Goal: Task Accomplishment & Management: Complete application form

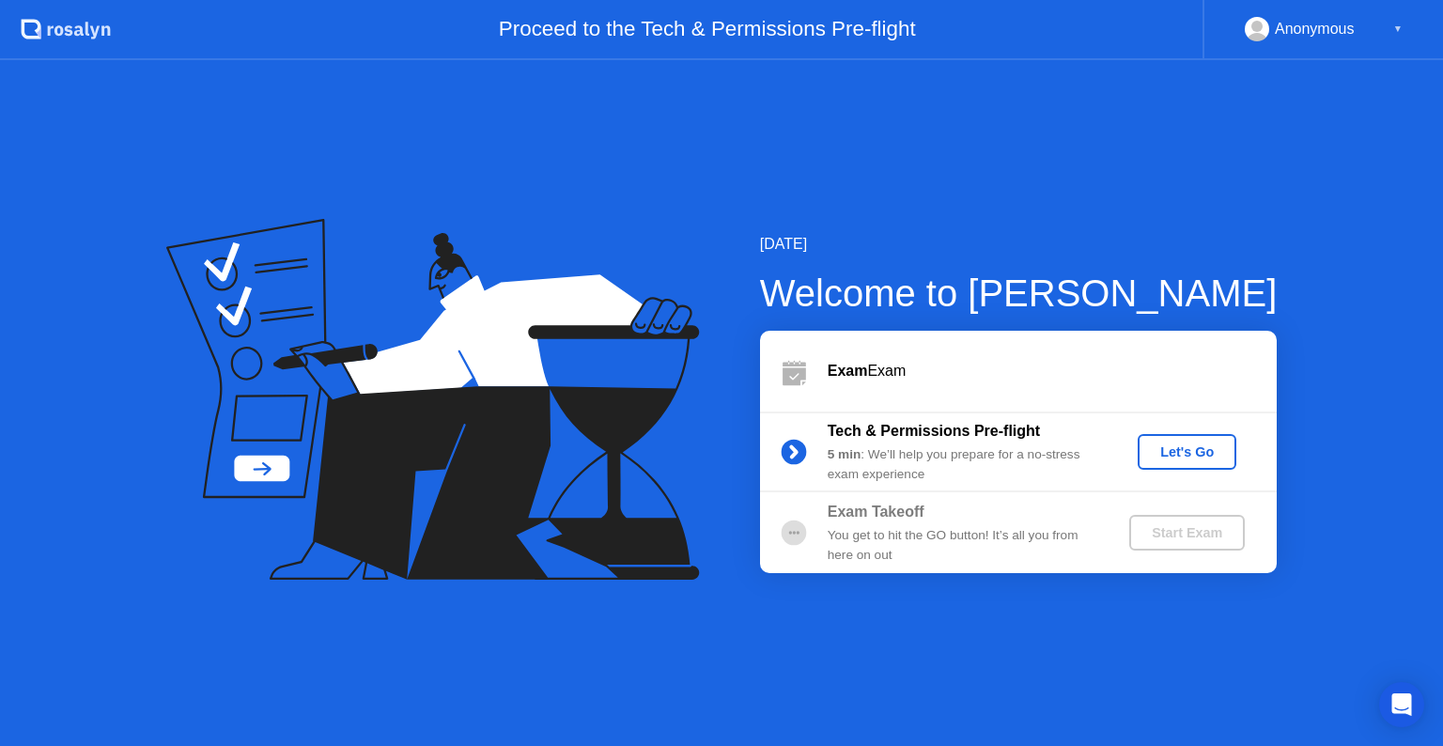
click at [1153, 457] on div "Let's Go" at bounding box center [1187, 451] width 84 height 15
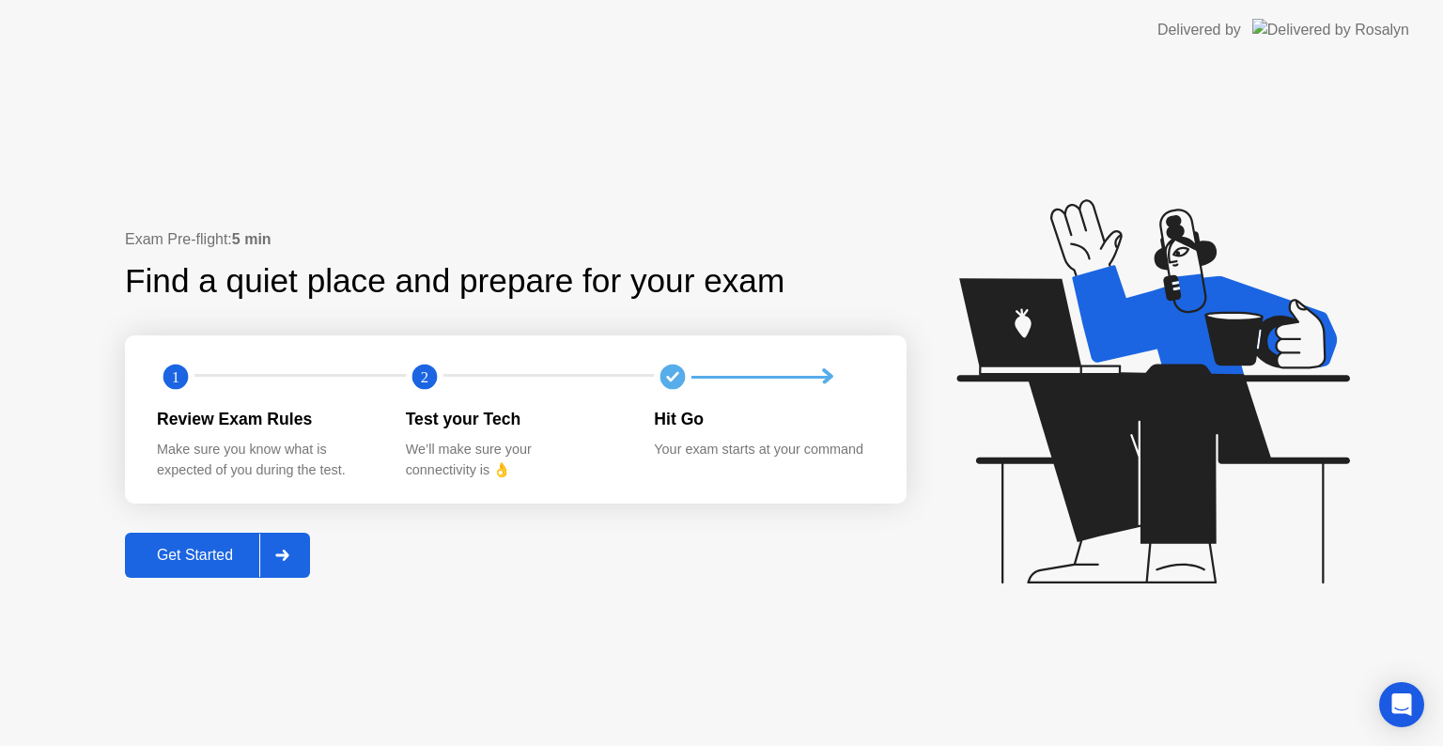
click at [223, 553] on div "Get Started" at bounding box center [195, 555] width 129 height 17
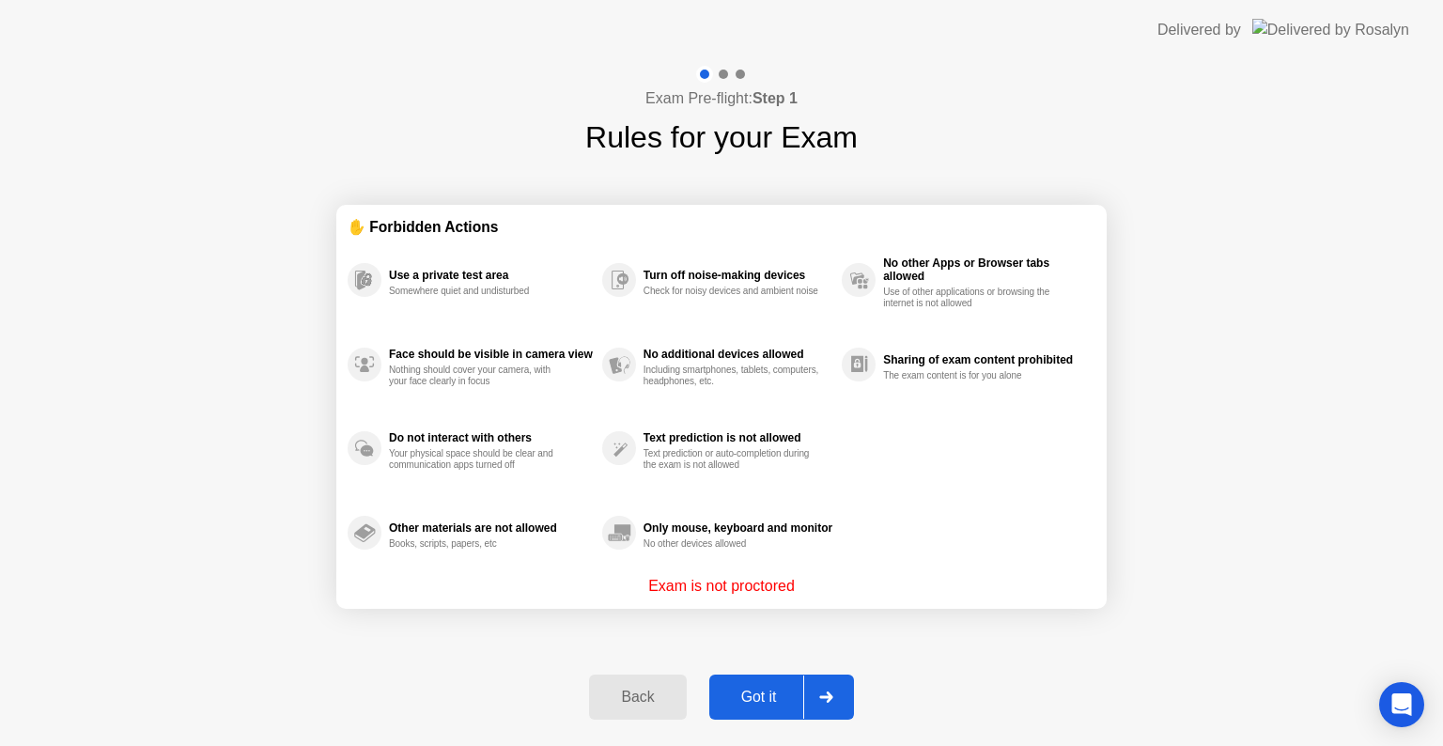
click at [765, 688] on div "Got it" at bounding box center [759, 696] width 88 height 17
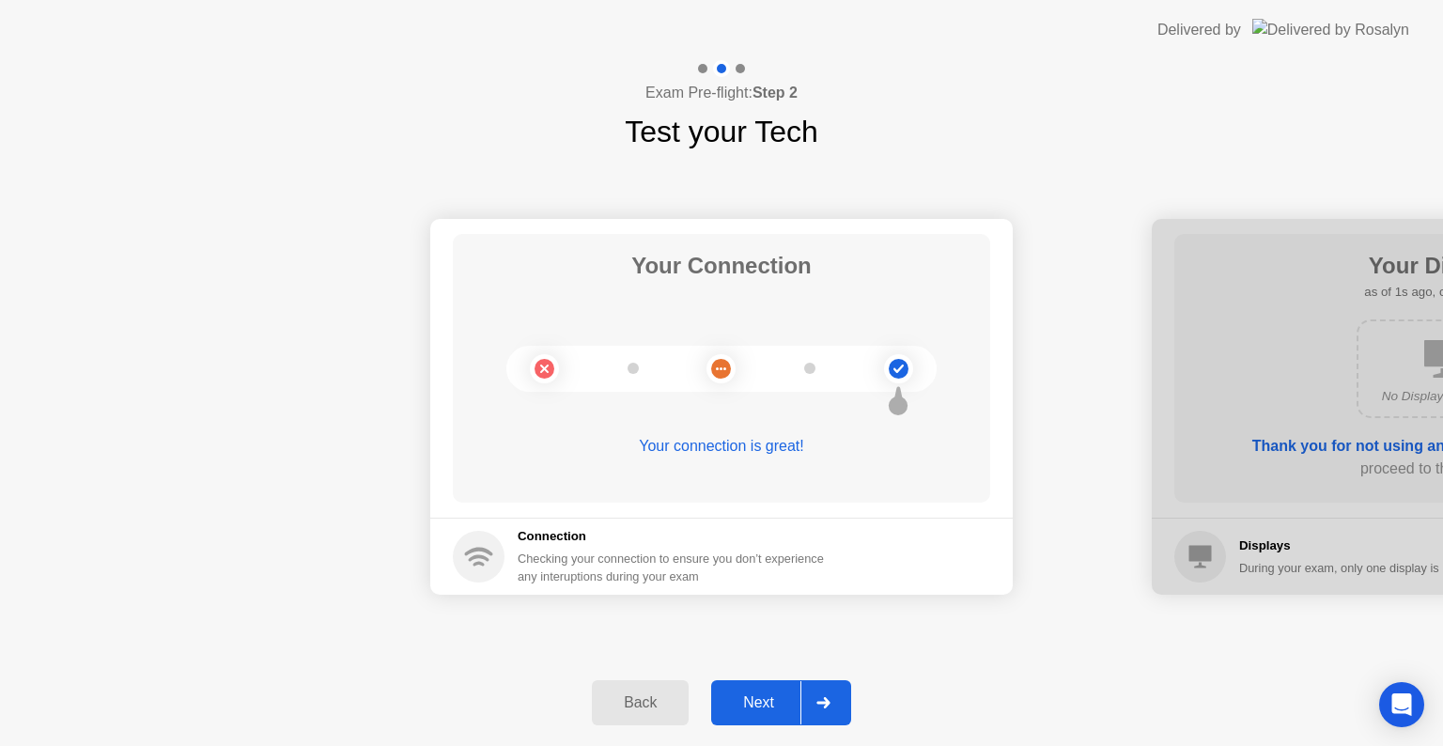
click at [762, 705] on div "Next" at bounding box center [759, 702] width 84 height 17
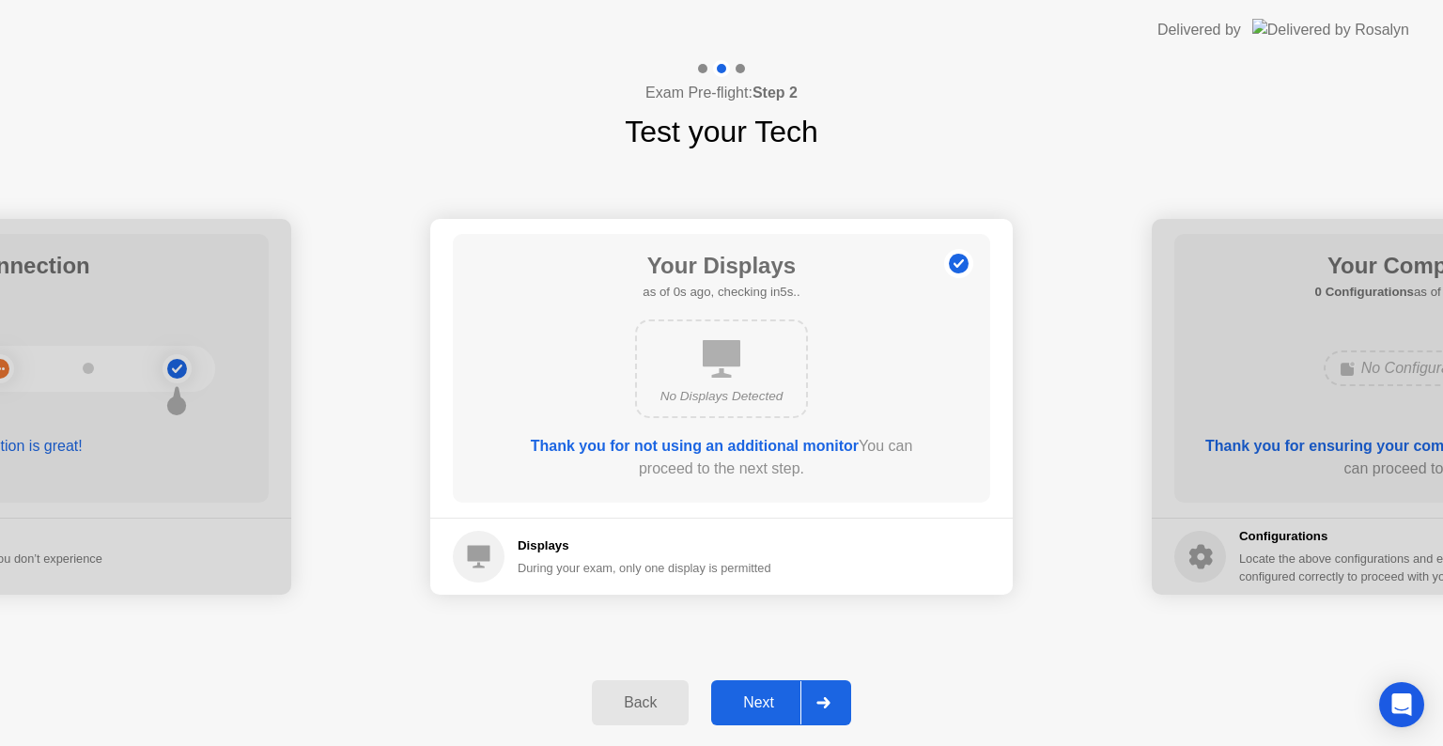
click at [762, 705] on div "Next" at bounding box center [759, 702] width 84 height 17
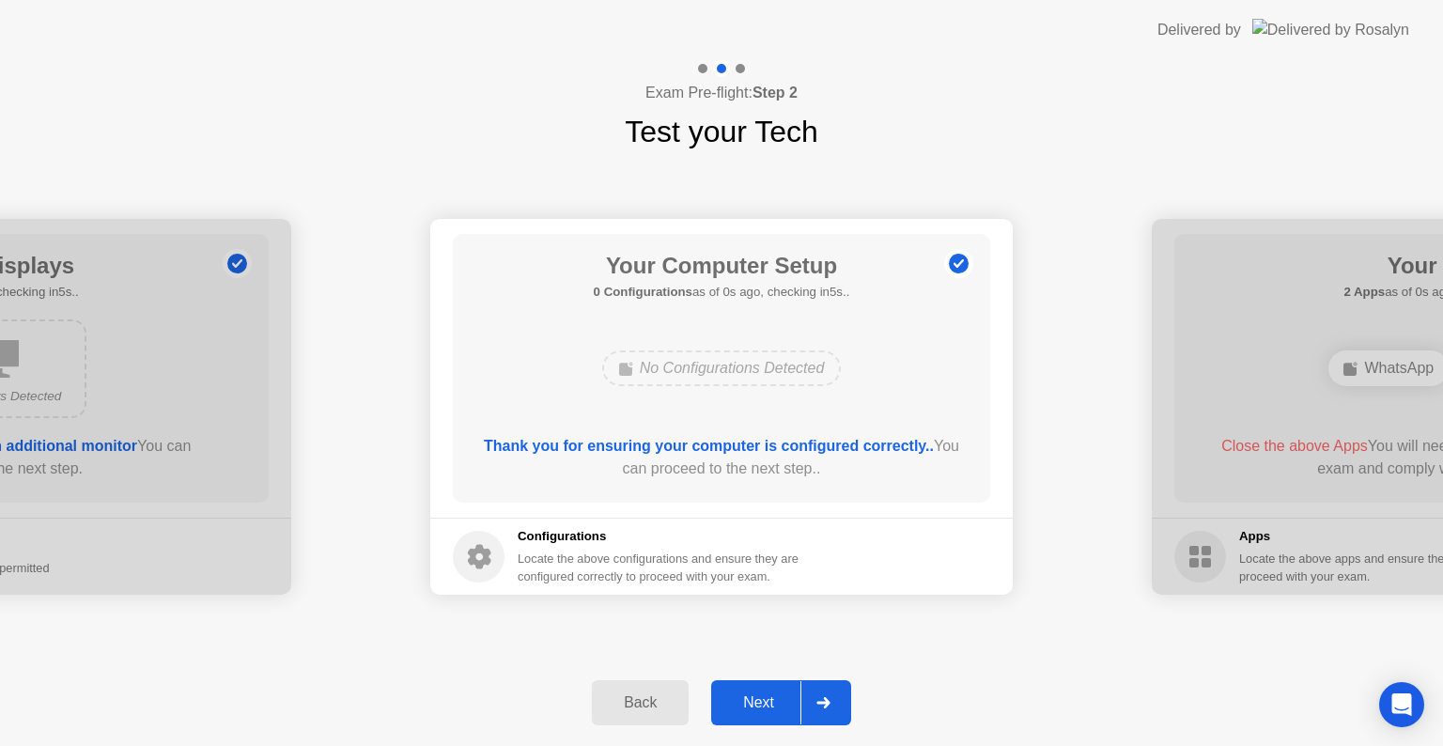
click at [762, 705] on div "Next" at bounding box center [759, 702] width 84 height 17
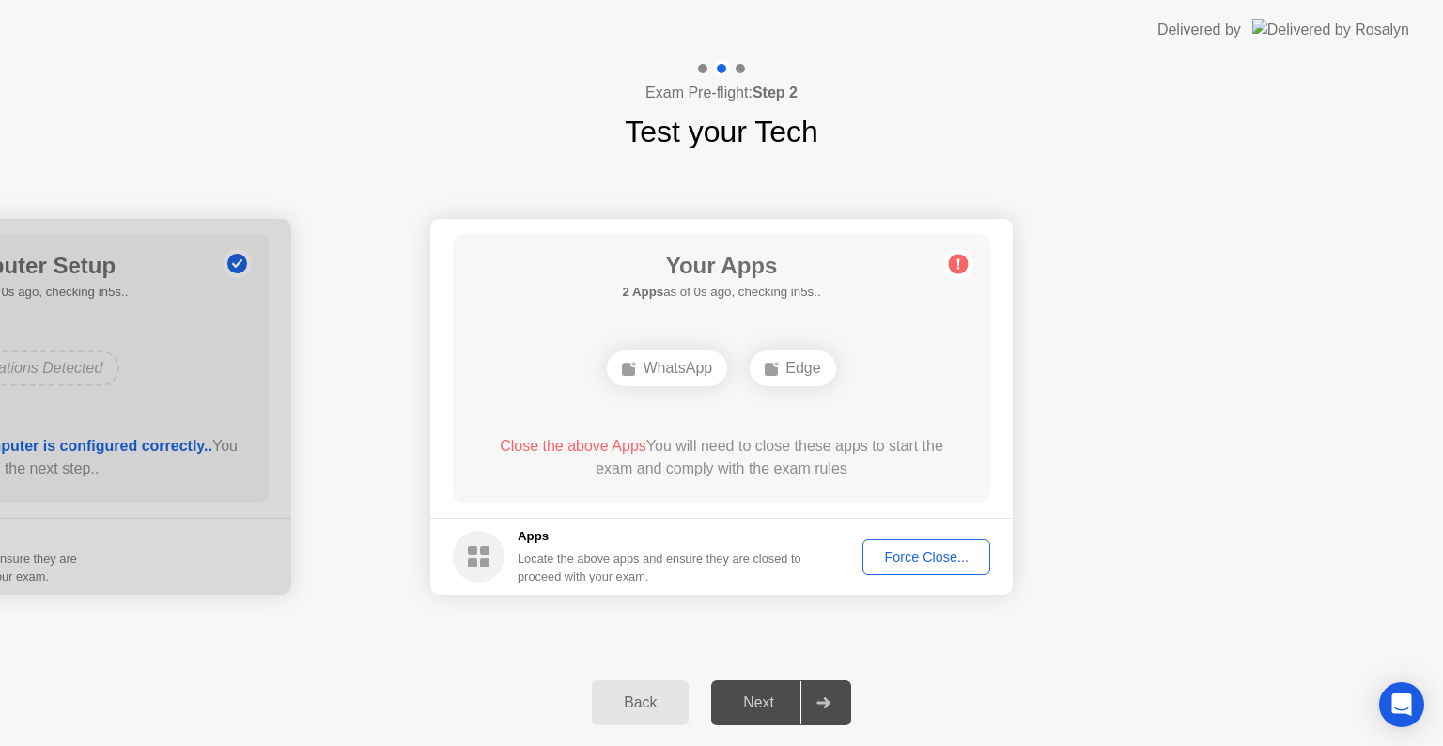
click at [887, 554] on div "Force Close..." at bounding box center [926, 556] width 115 height 15
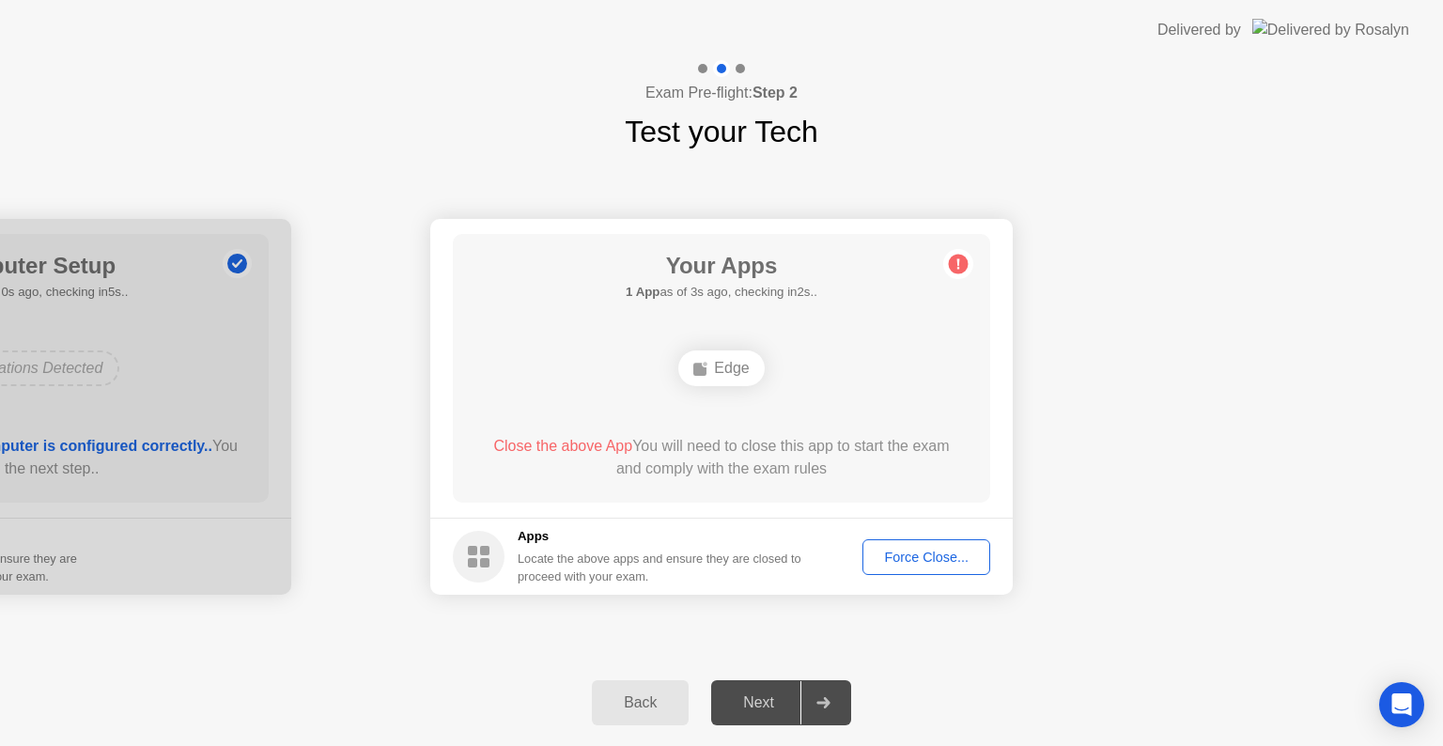
click at [897, 562] on div "Force Close..." at bounding box center [926, 556] width 115 height 15
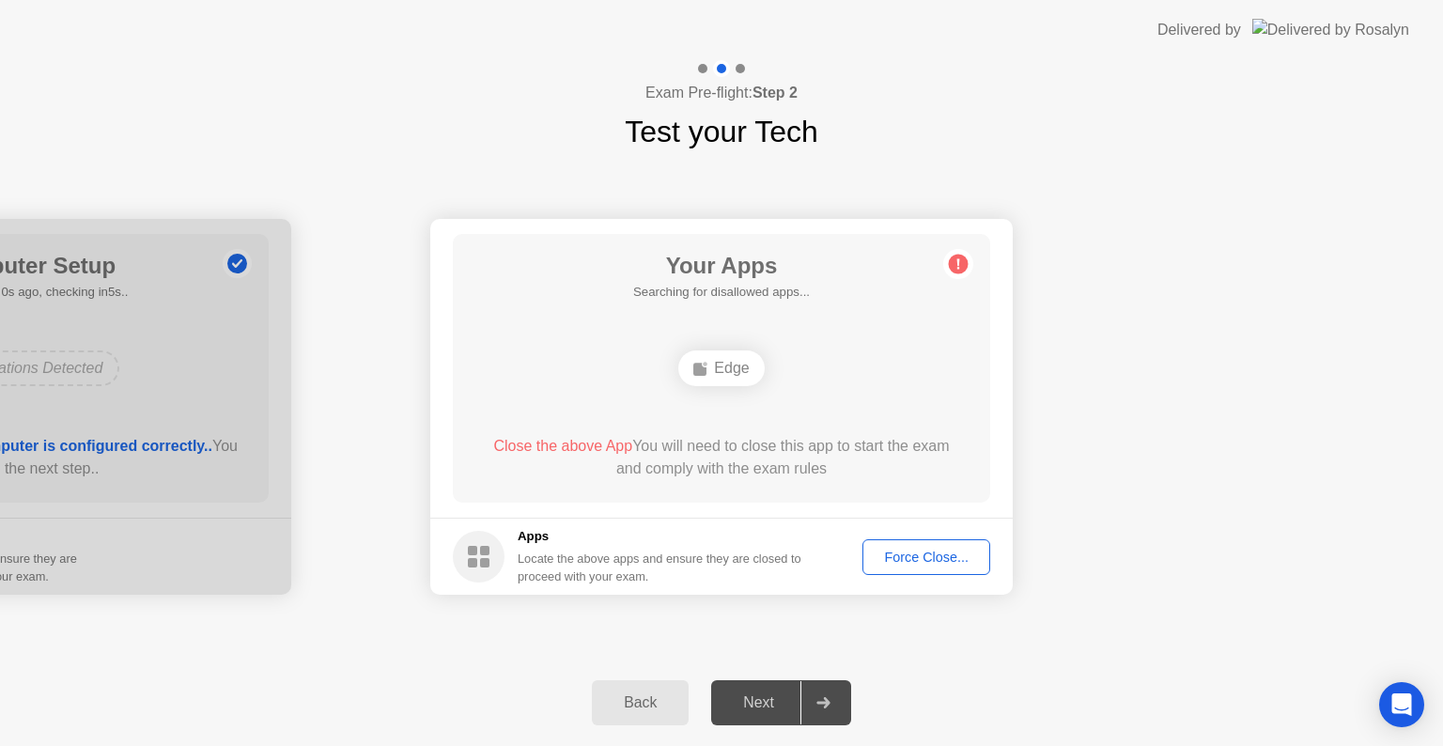
click at [880, 560] on div "Force Close..." at bounding box center [926, 556] width 115 height 15
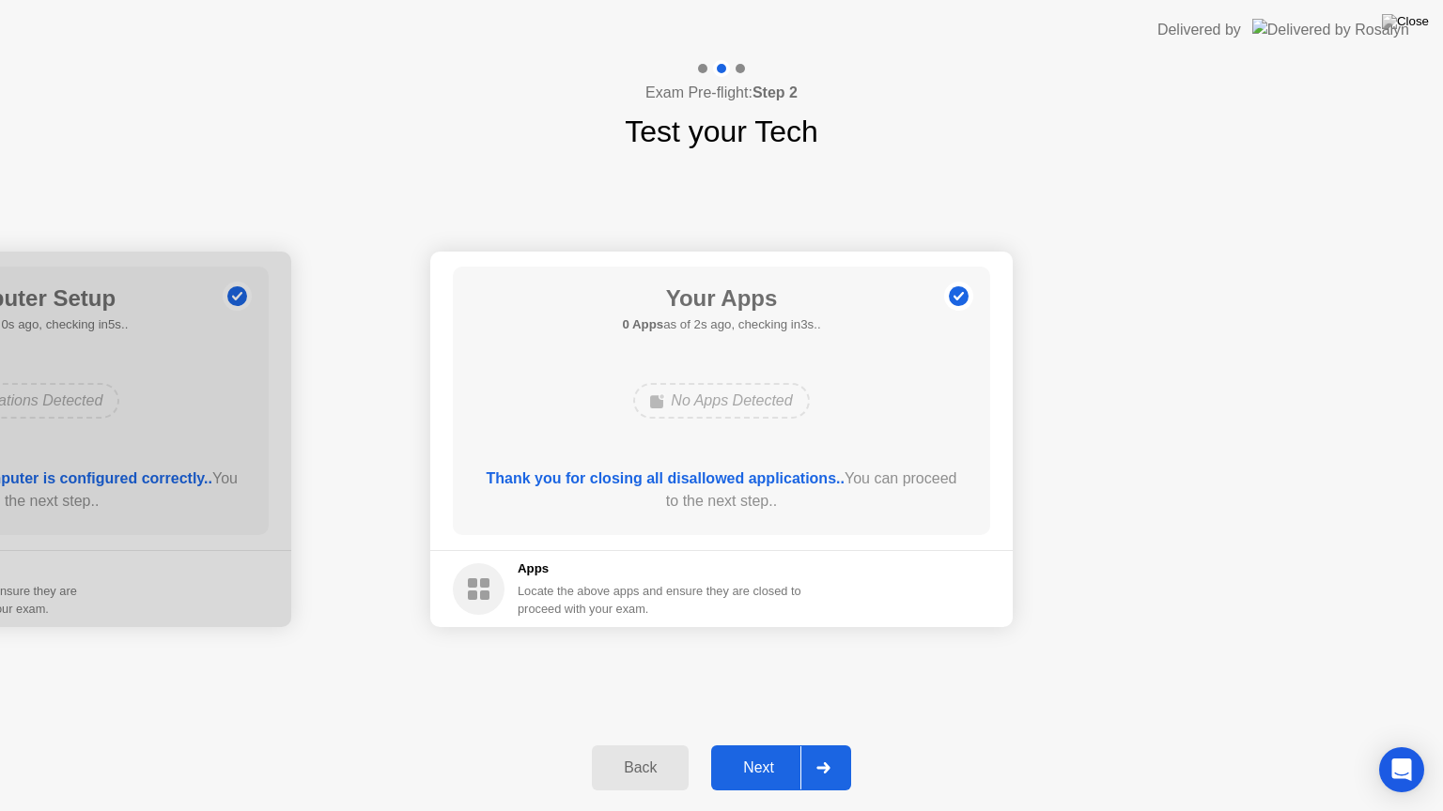
click at [769, 745] on div "Next" at bounding box center [759, 768] width 84 height 17
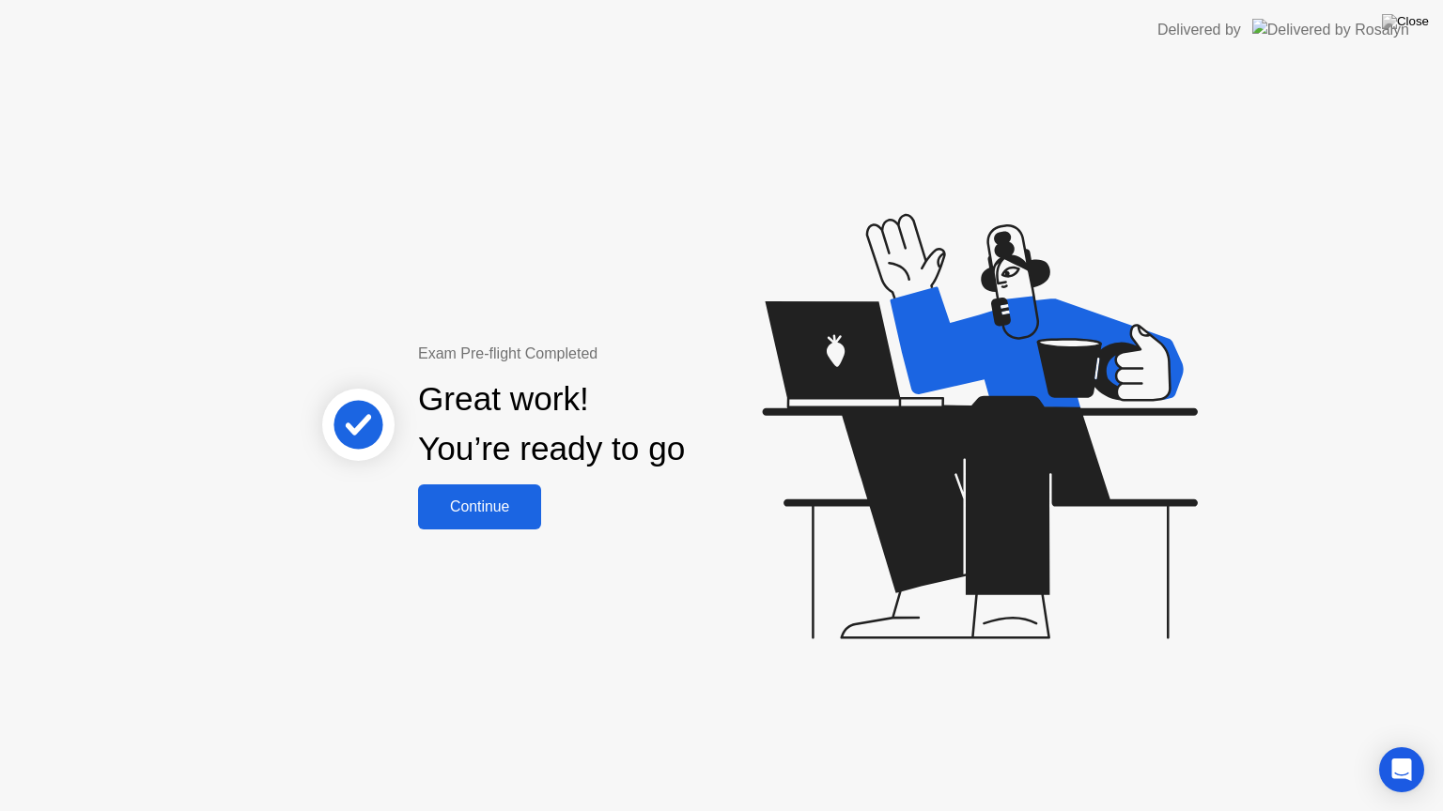
click at [463, 499] on div "Continue" at bounding box center [480, 507] width 112 height 17
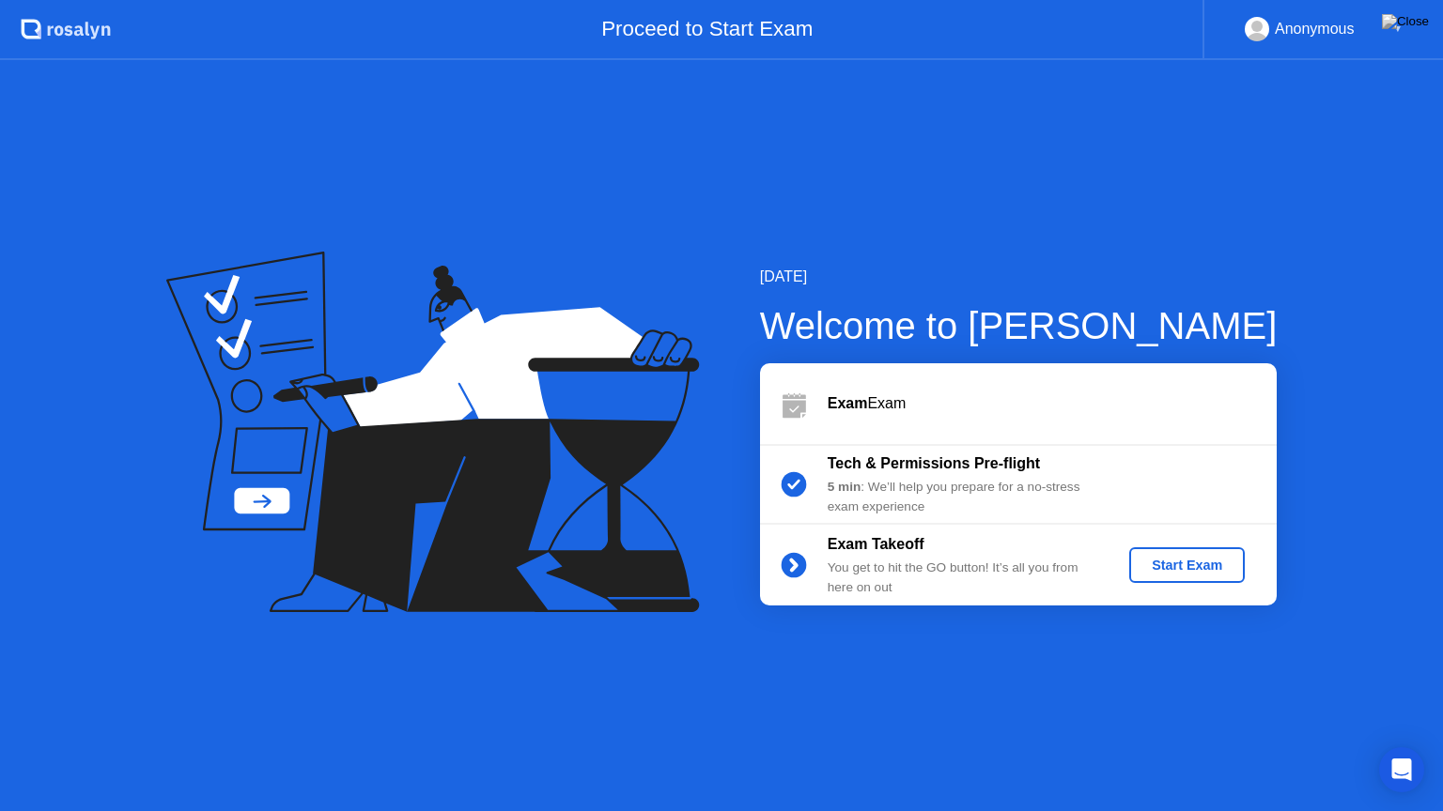
click at [1206, 569] on div "Start Exam" at bounding box center [1186, 565] width 100 height 15
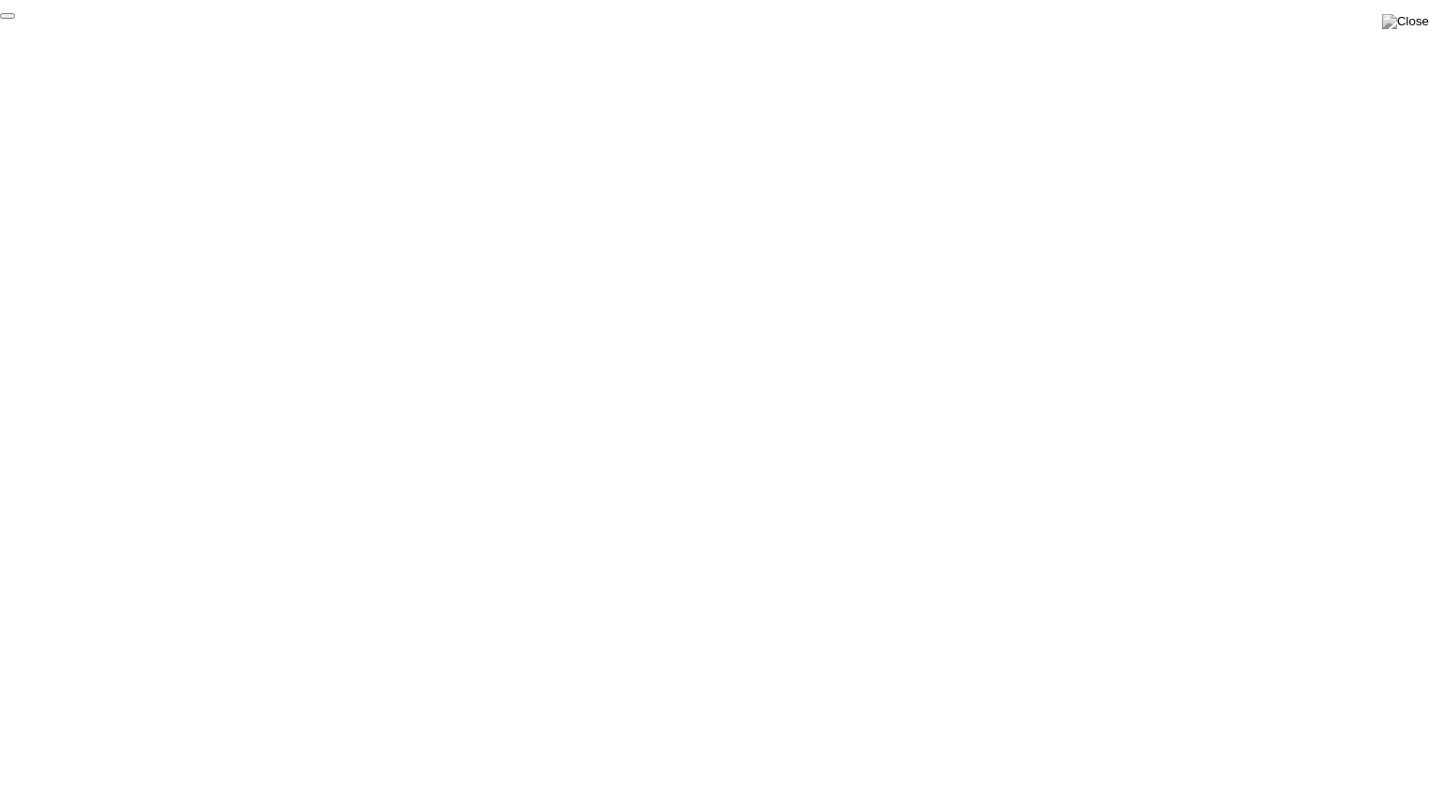
click at [15, 19] on button "End Proctoring Session" at bounding box center [7, 16] width 15 height 6
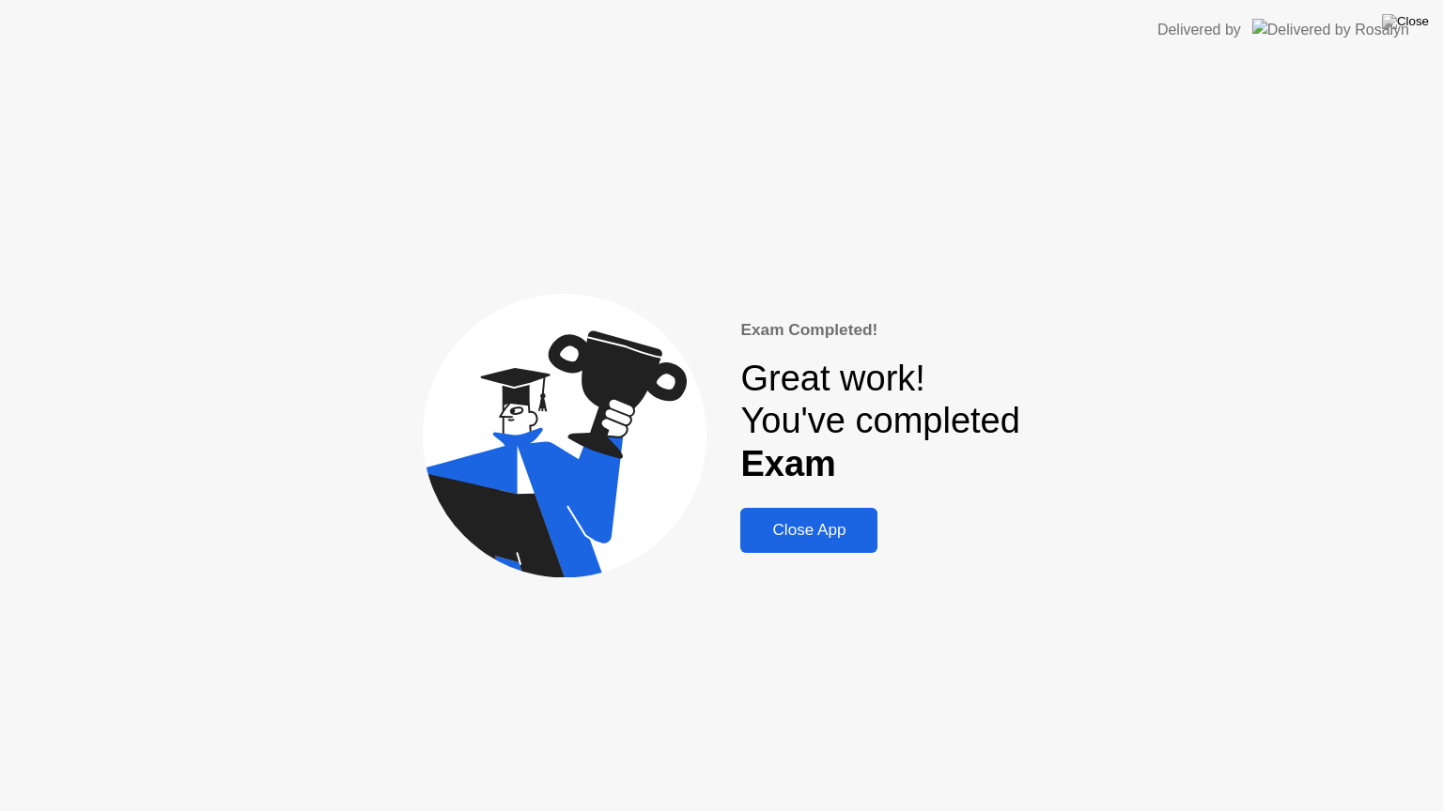
click at [838, 526] on div "Close App" at bounding box center [809, 530] width 126 height 19
